Goal: Information Seeking & Learning: Learn about a topic

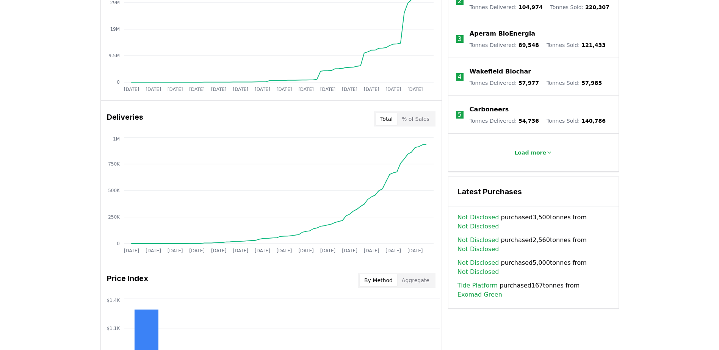
scroll to position [332, 0]
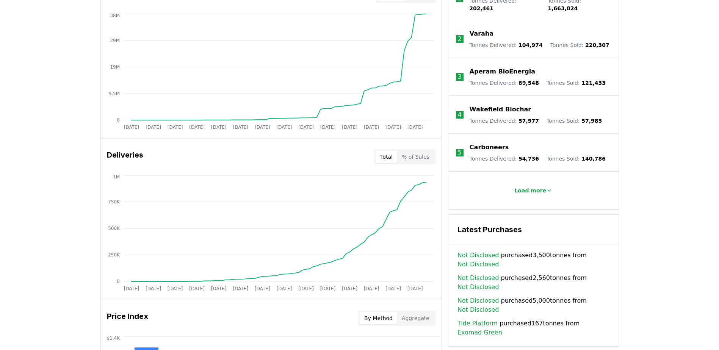
click at [489, 144] on p "Carboneers" at bounding box center [489, 147] width 39 height 9
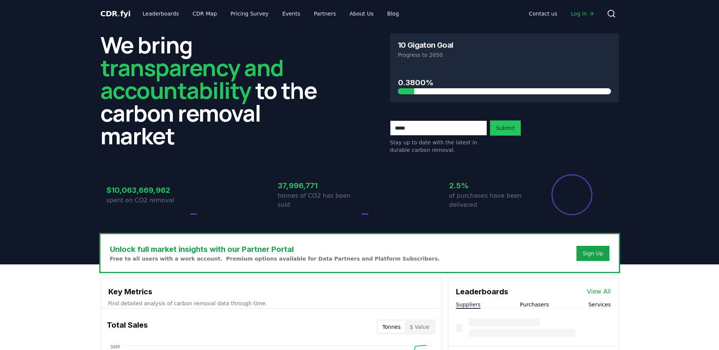
scroll to position [332, 0]
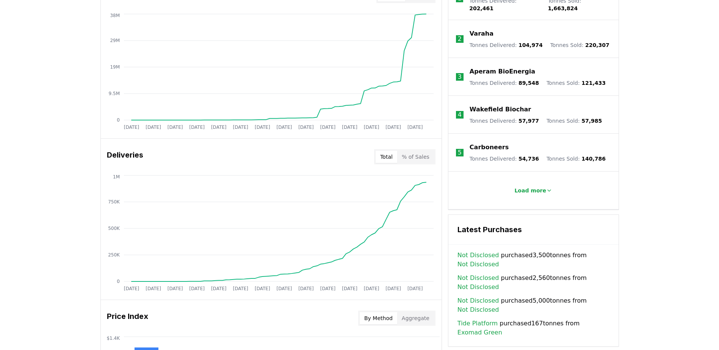
click at [481, 105] on p "Wakefield Biochar" at bounding box center [500, 109] width 61 height 9
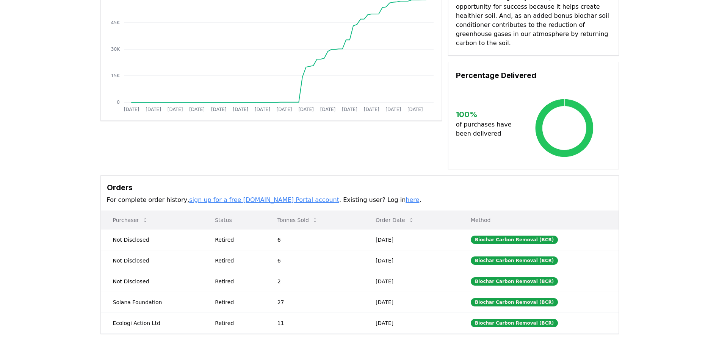
scroll to position [114, 0]
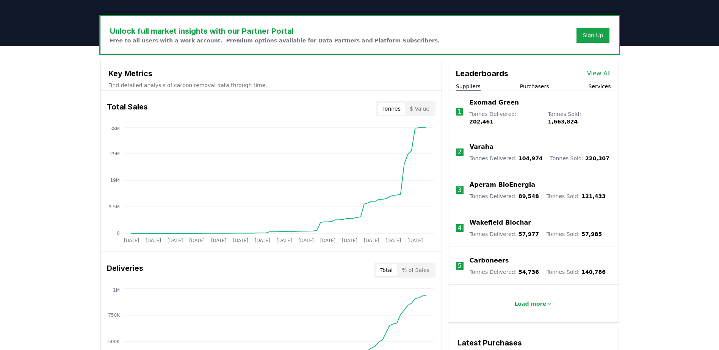
scroll to position [218, 0]
click at [485, 105] on p "Exomad Green" at bounding box center [494, 103] width 50 height 9
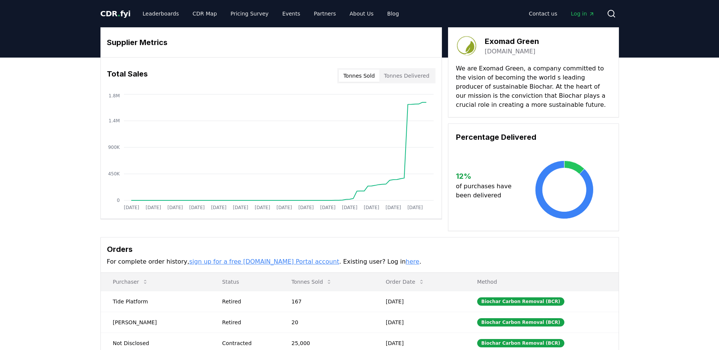
click at [519, 52] on link "exomadgreen.com" at bounding box center [510, 51] width 51 height 9
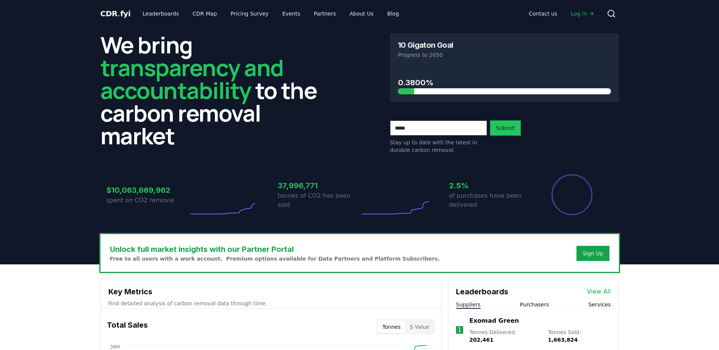
scroll to position [218, 0]
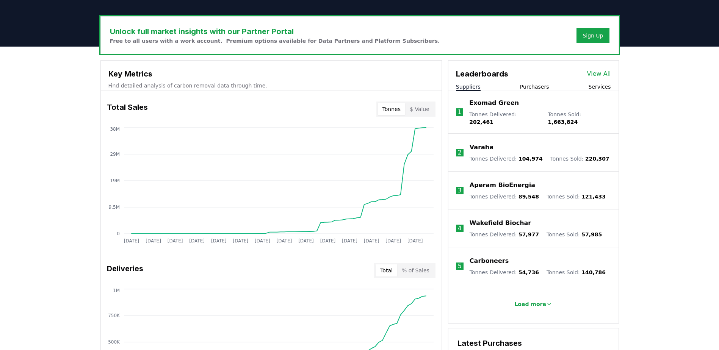
click at [475, 143] on p "Varaha" at bounding box center [482, 147] width 24 height 9
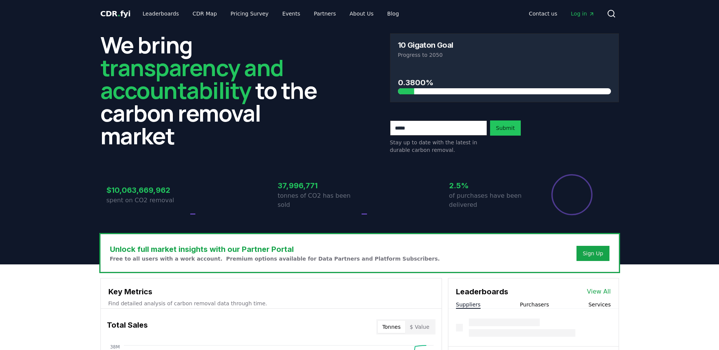
scroll to position [218, 0]
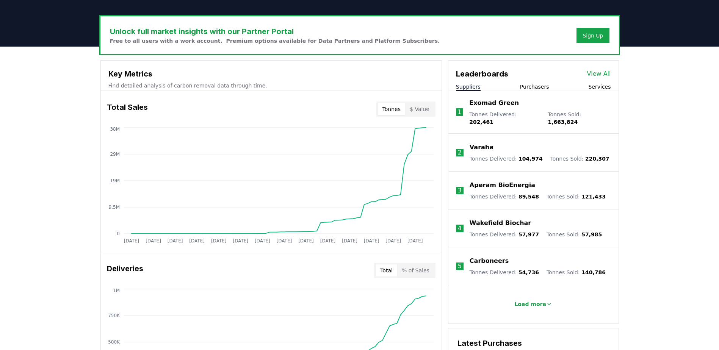
click at [484, 183] on p "Aperam BioEnergia" at bounding box center [503, 185] width 66 height 9
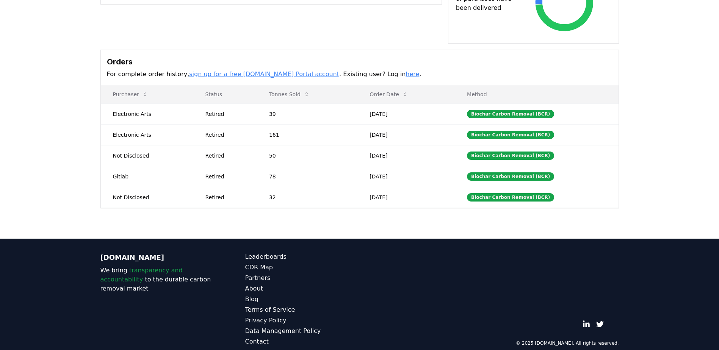
scroll to position [216, 0]
